Goal: Find contact information: Find contact information

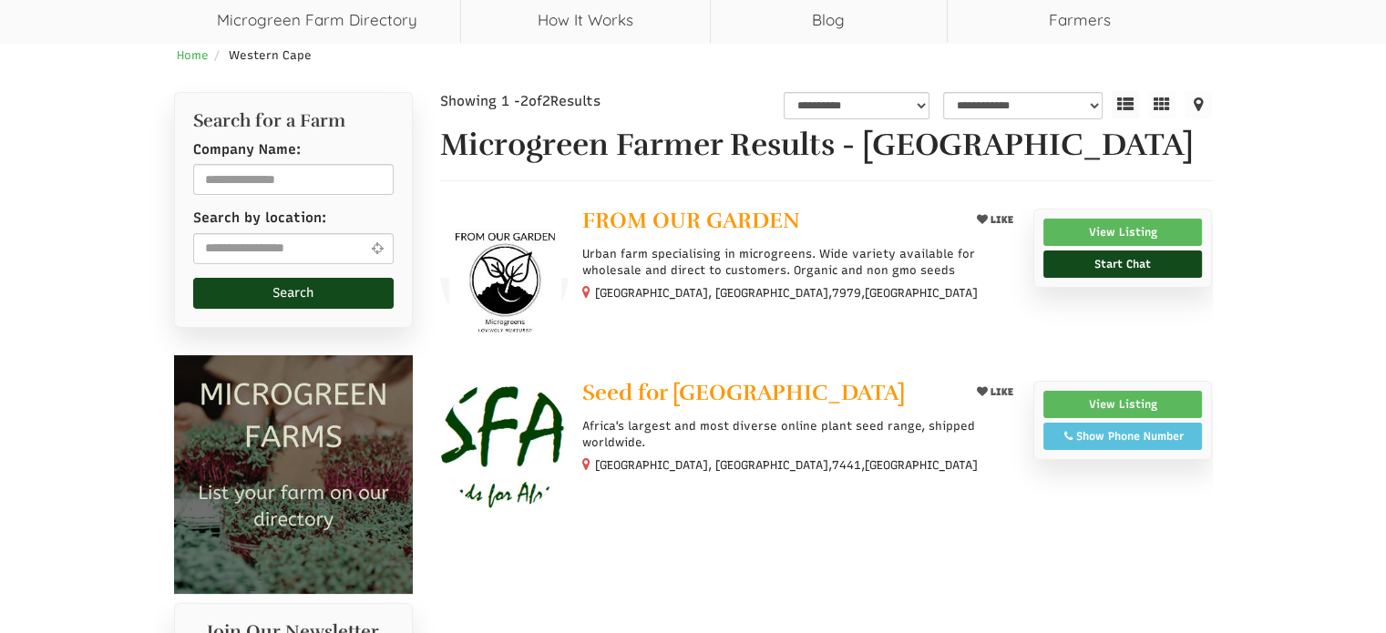
scroll to position [182, 0]
click at [1094, 234] on link "View Listing" at bounding box center [1124, 232] width 160 height 27
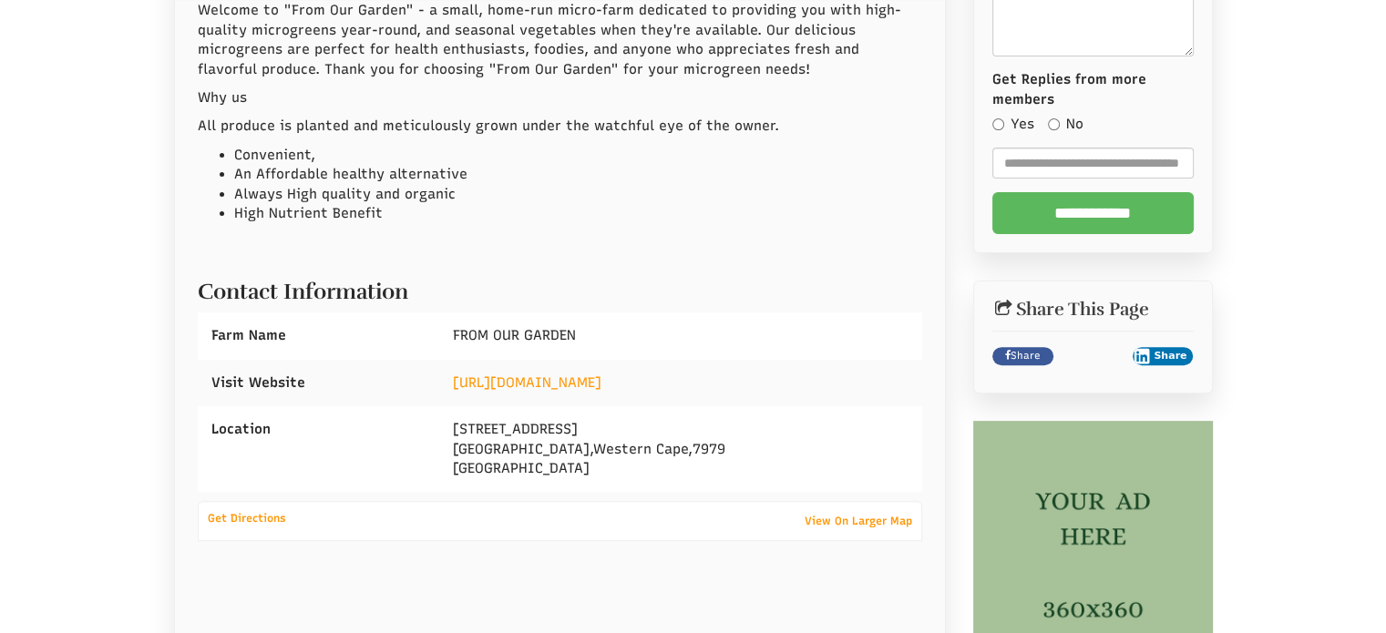
scroll to position [591, 0]
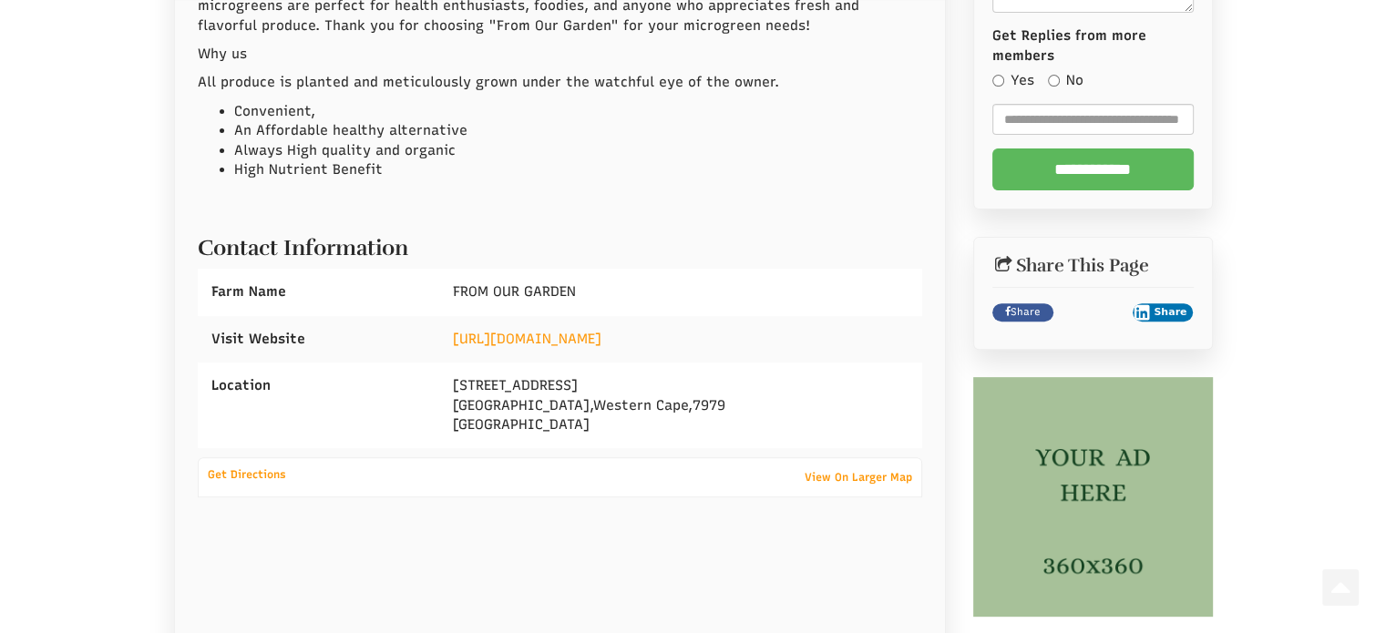
select select "Language Translate Widget"
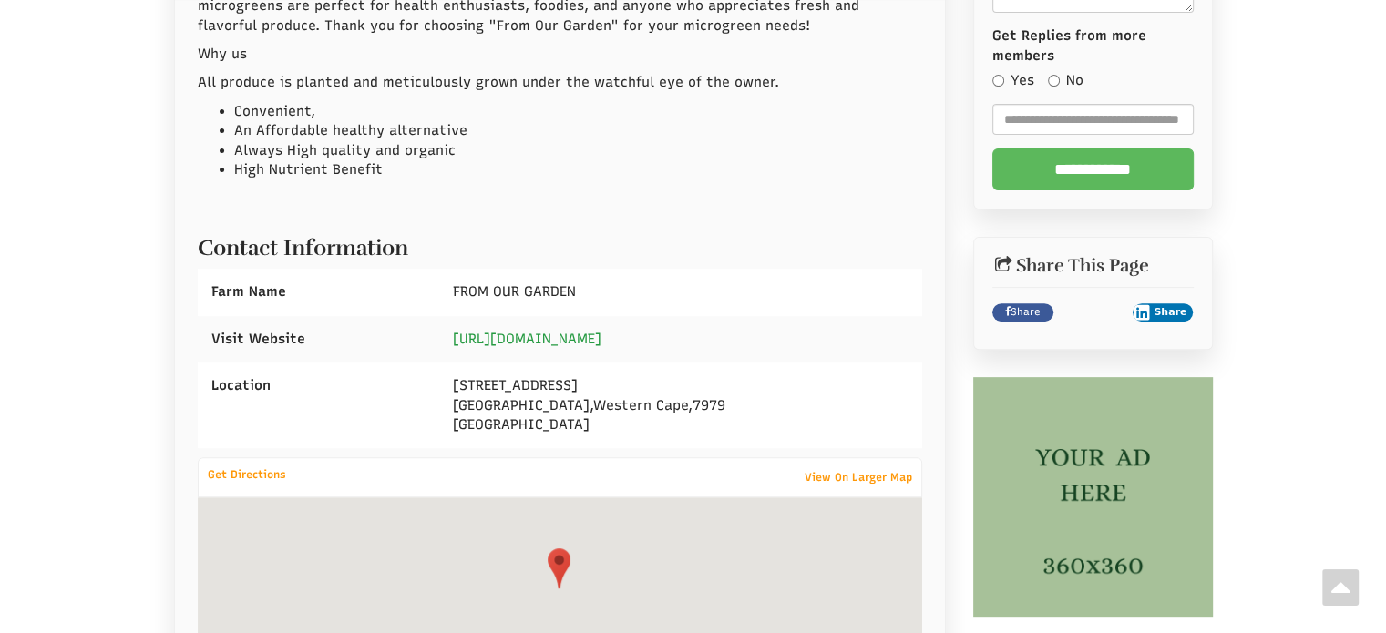
click at [602, 338] on link "[URL][DOMAIN_NAME]" at bounding box center [527, 339] width 149 height 16
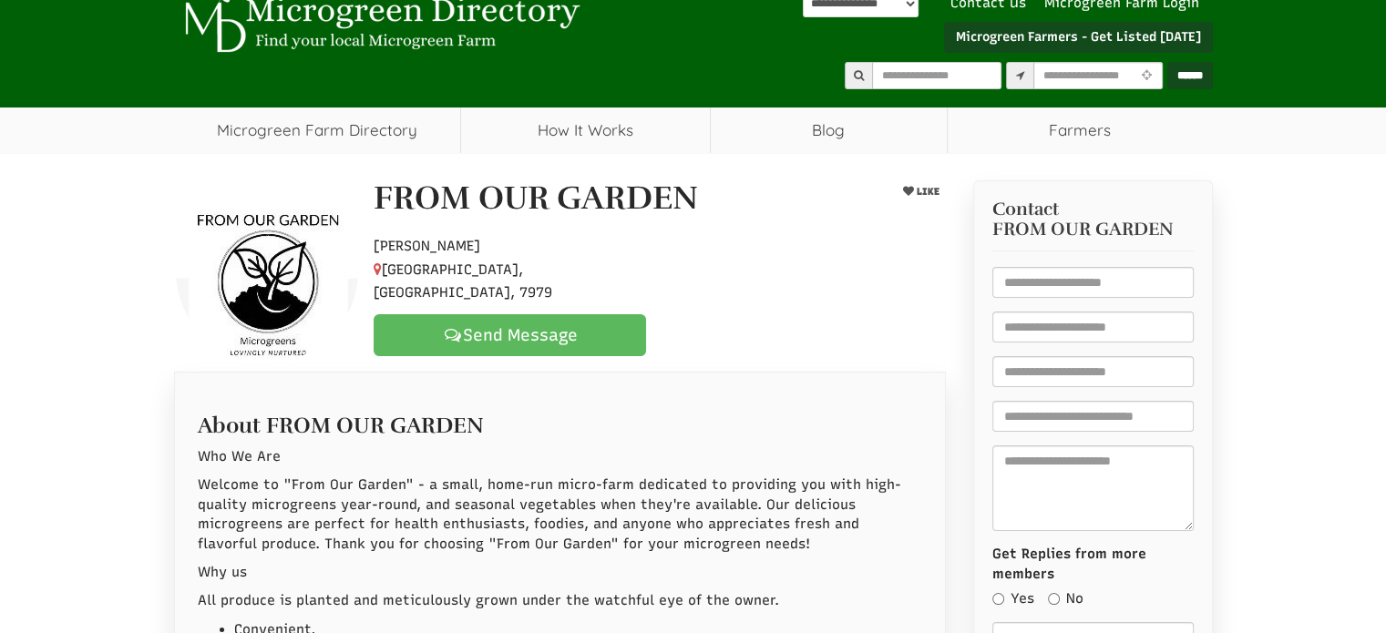
scroll to position [182, 0]
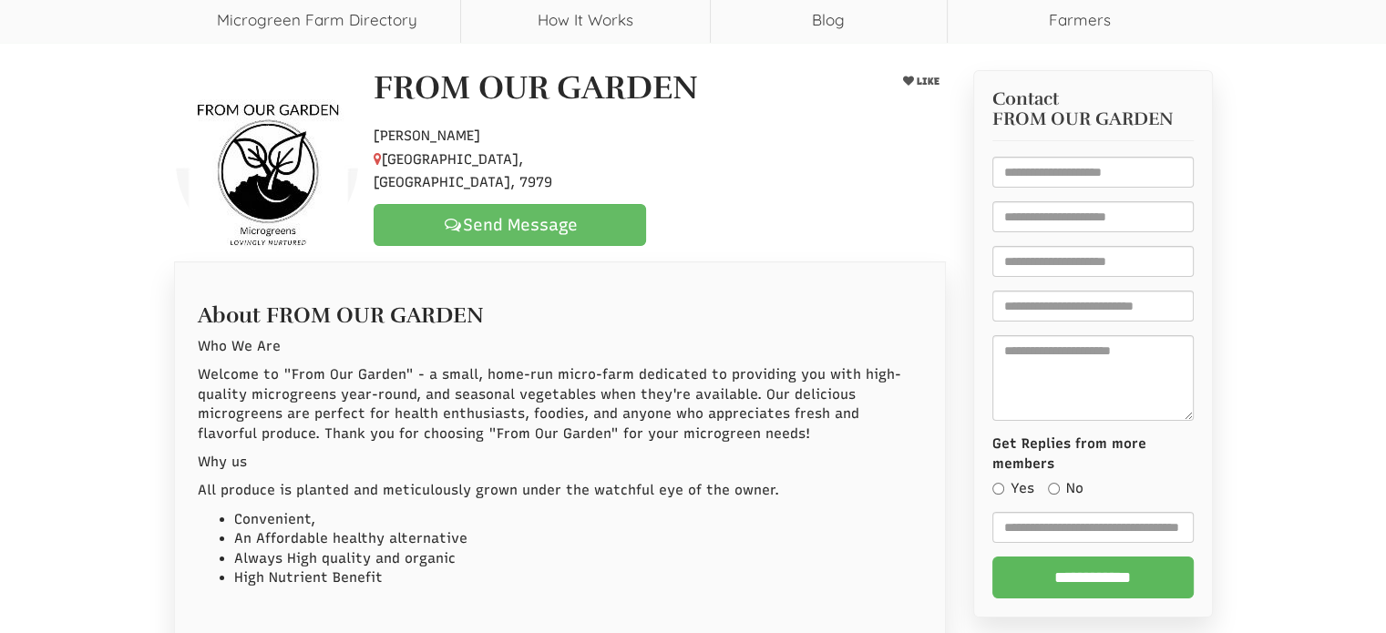
click at [542, 212] on link "Send Message" at bounding box center [510, 225] width 273 height 42
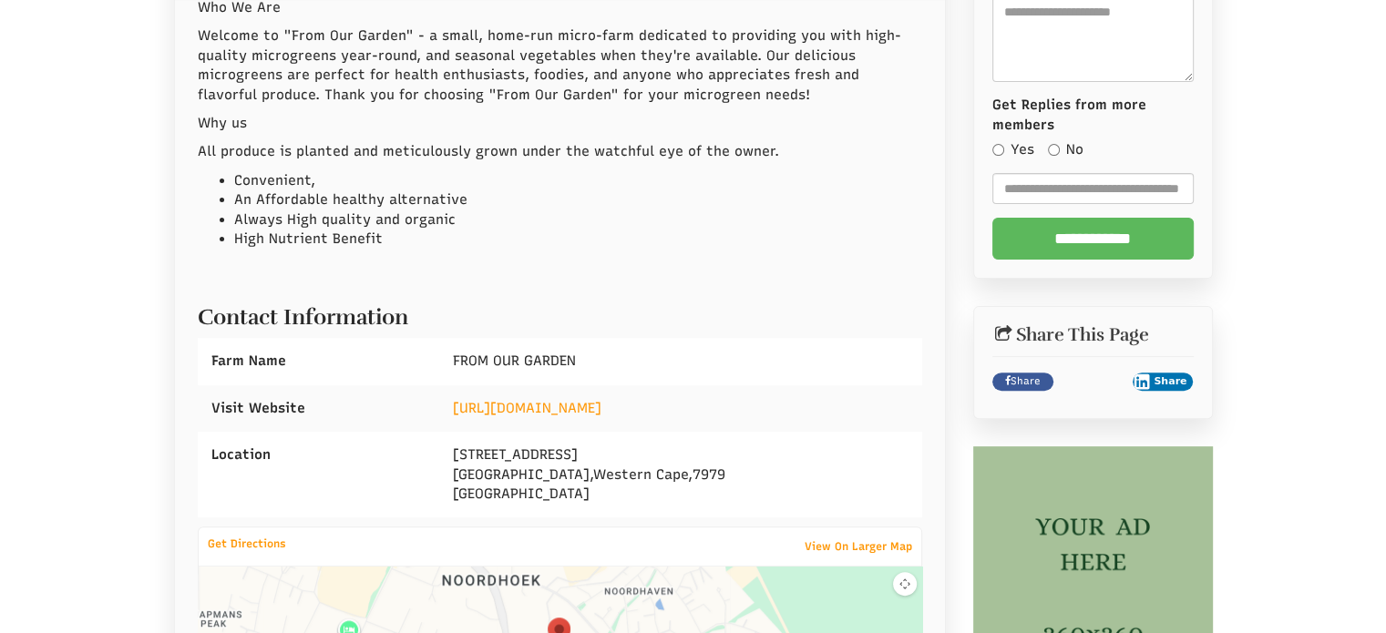
scroll to position [547, 0]
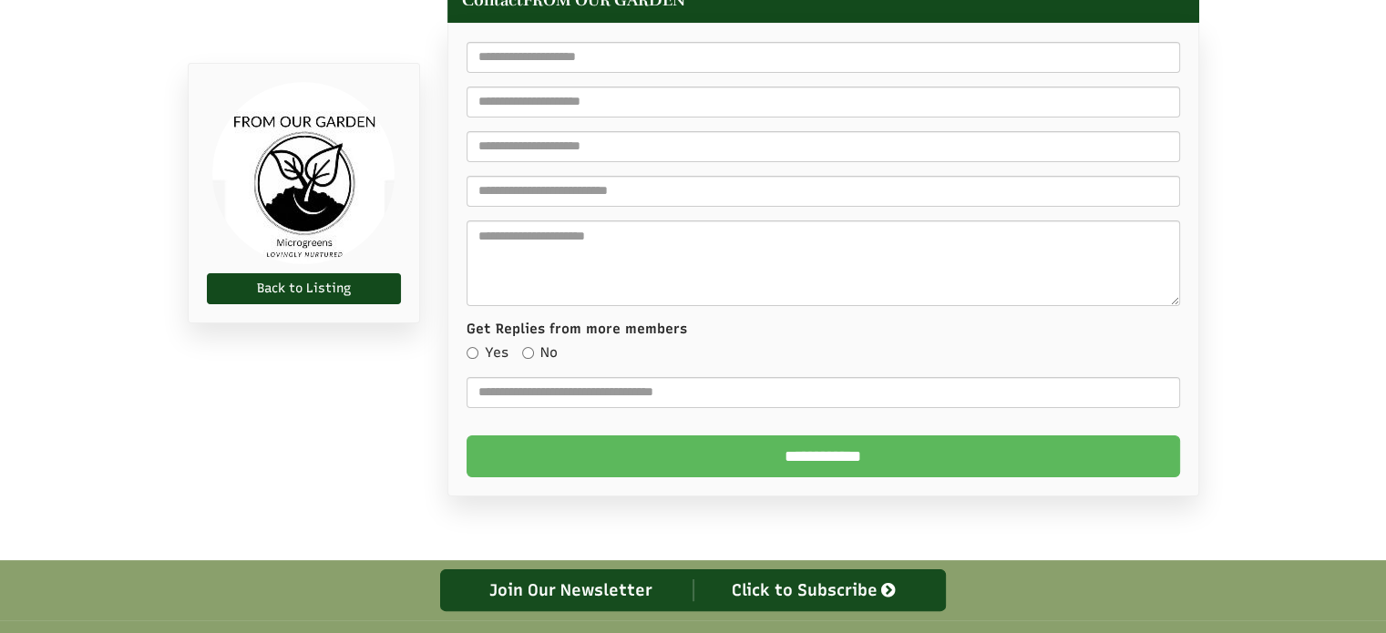
select select "Language Translate Widget"
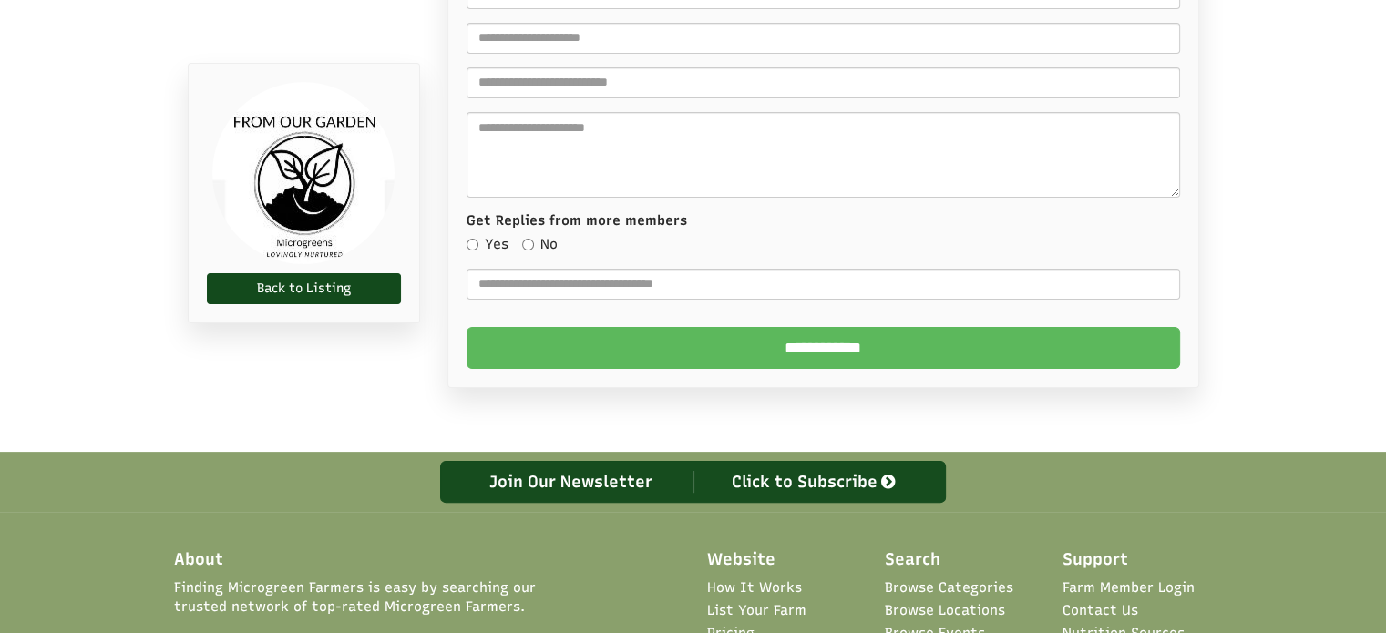
scroll to position [492, 0]
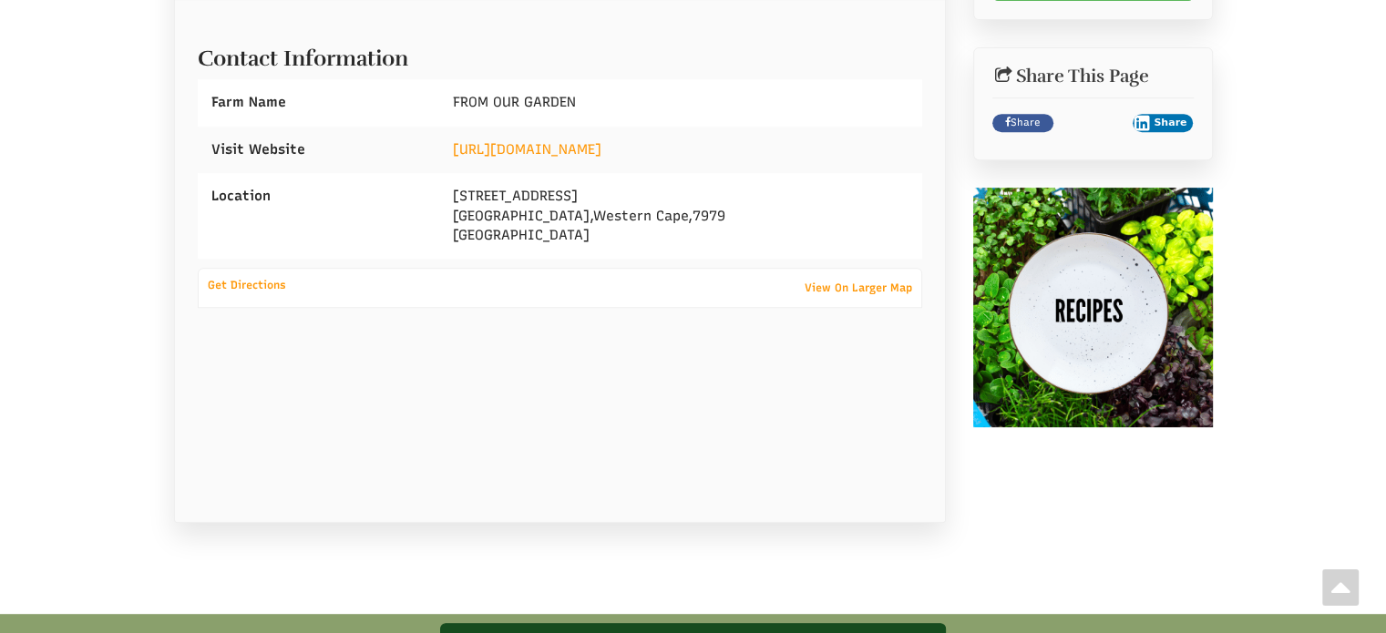
select select "Language Translate Widget"
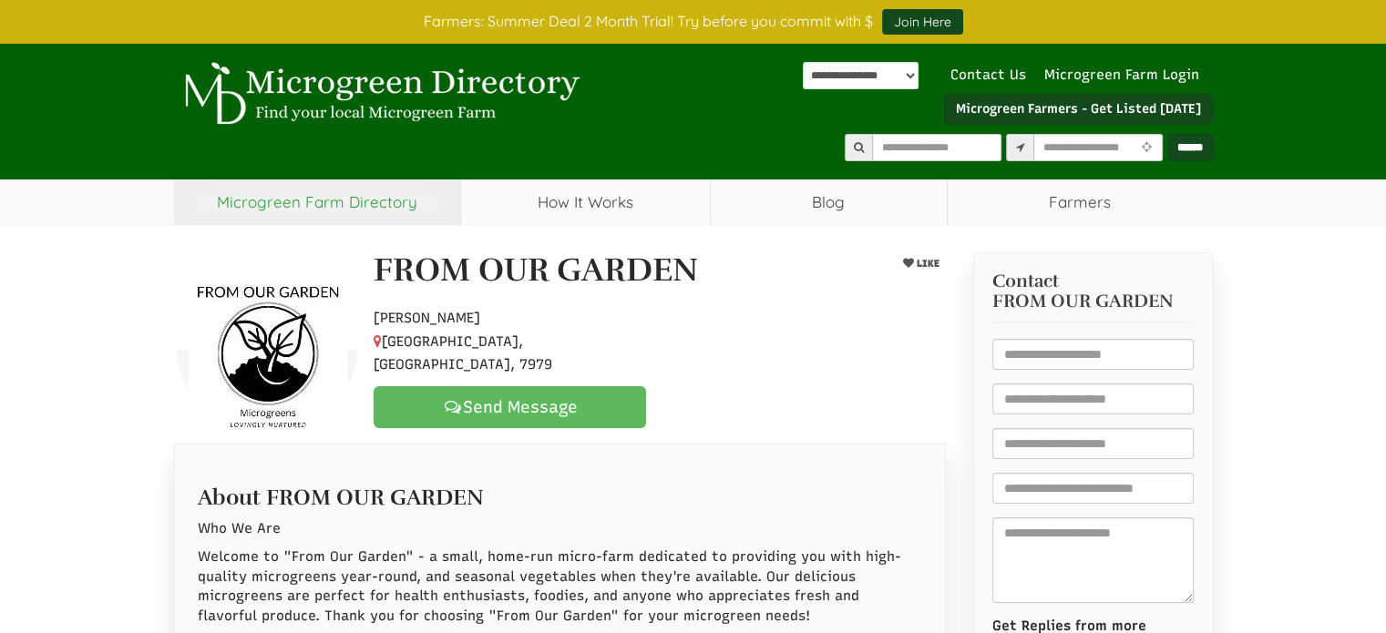
click at [332, 211] on link "Microgreen Farm Directory" at bounding box center [317, 203] width 287 height 46
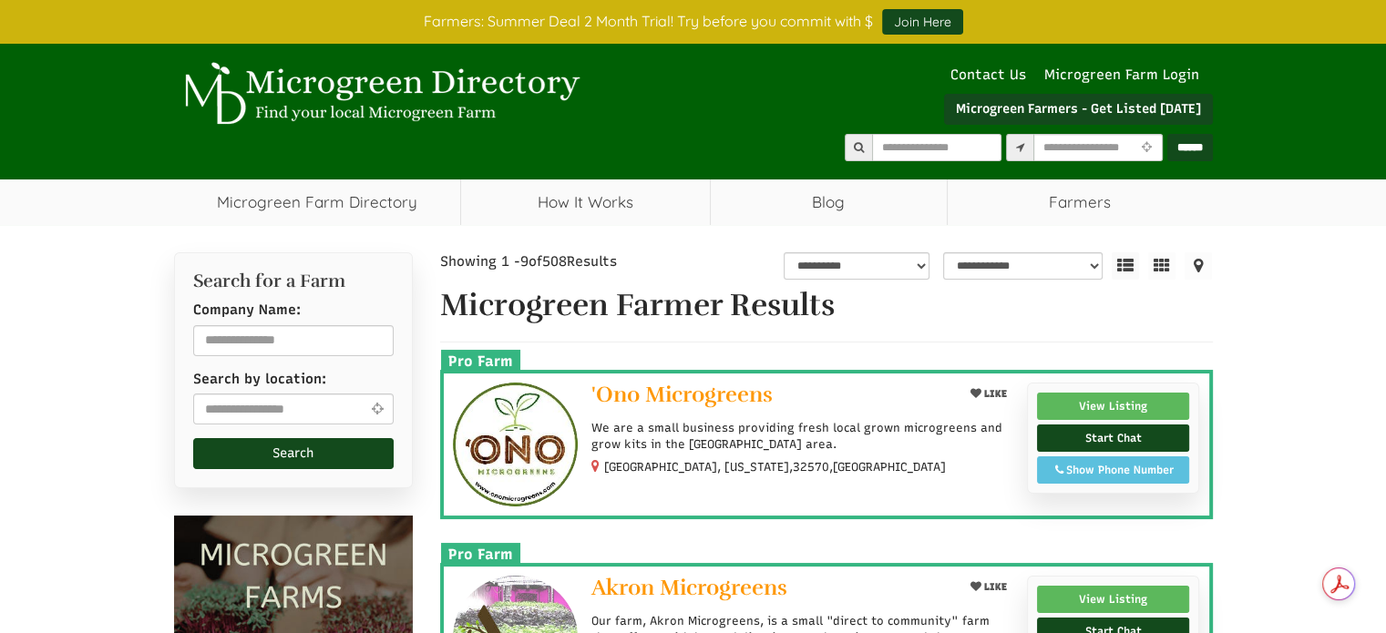
select select "Language Translate Widget"
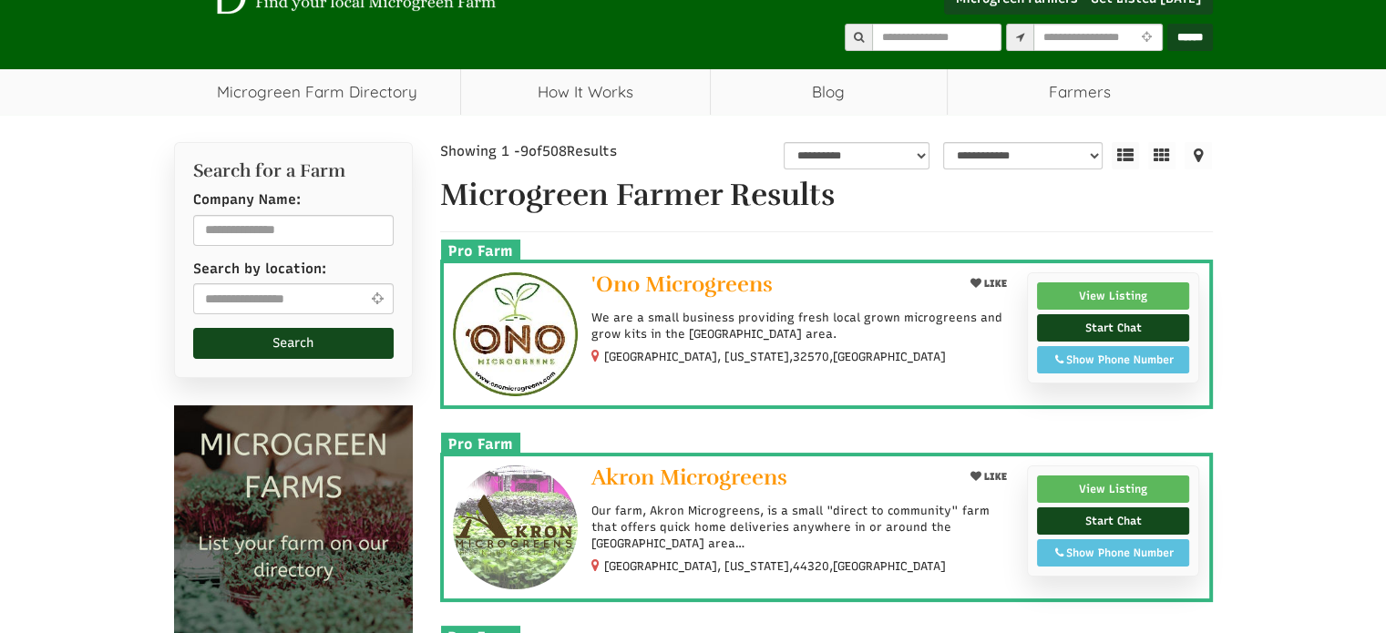
scroll to position [182, 0]
